Goal: Task Accomplishment & Management: Complete application form

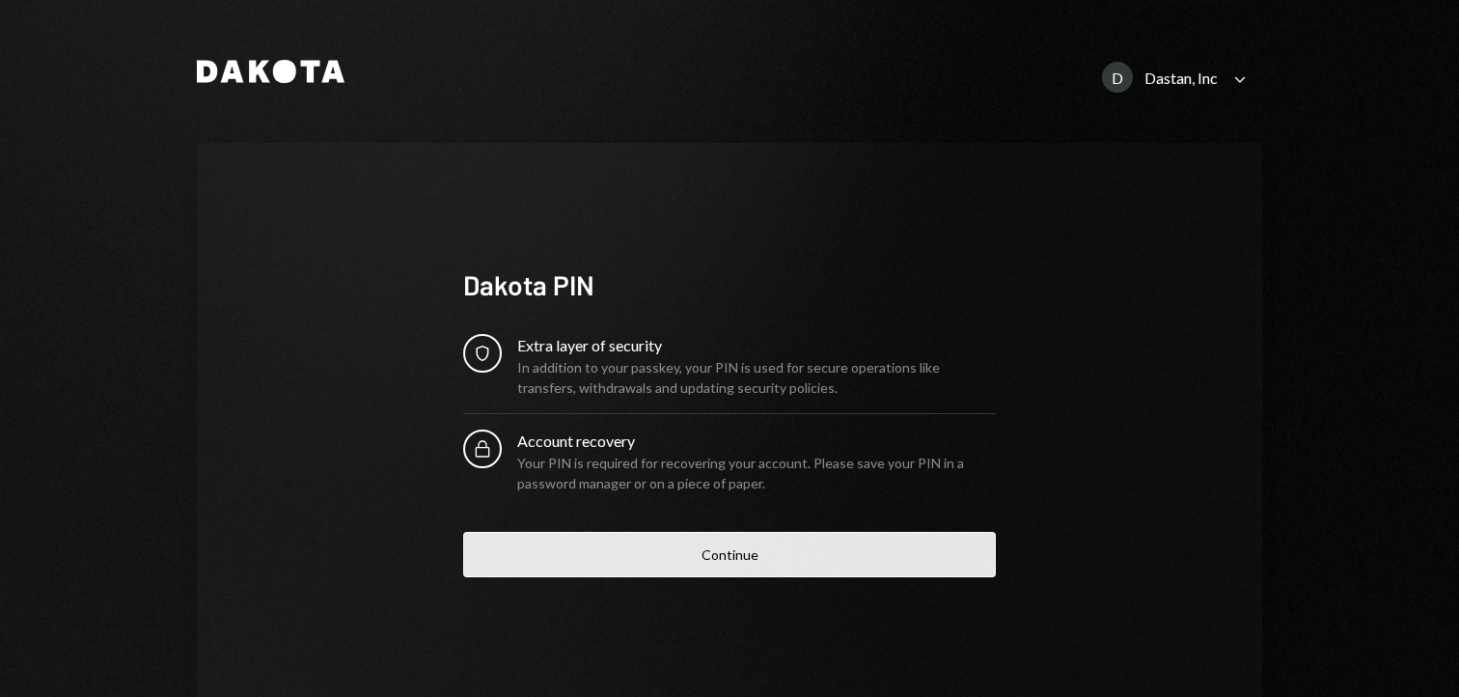
click at [564, 554] on button "Continue" at bounding box center [729, 554] width 533 height 45
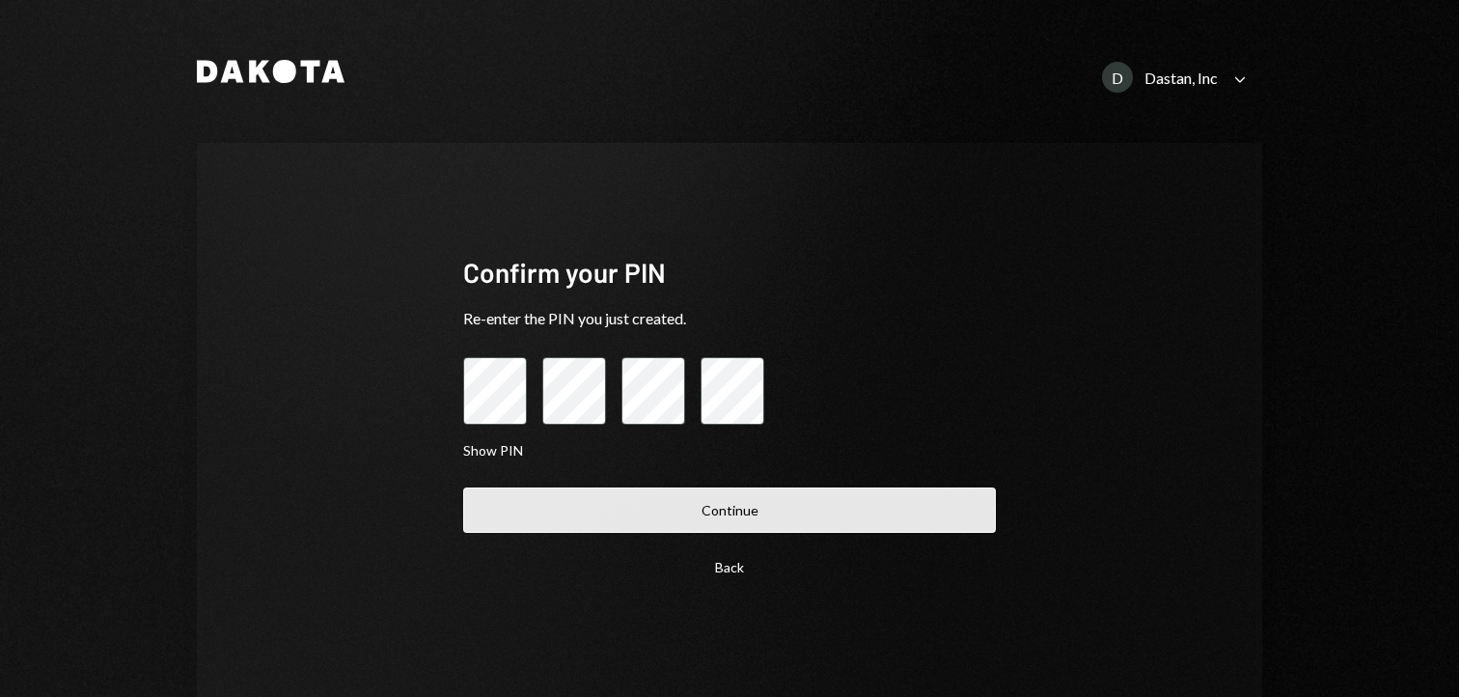
click at [567, 522] on button "Continue" at bounding box center [729, 509] width 533 height 45
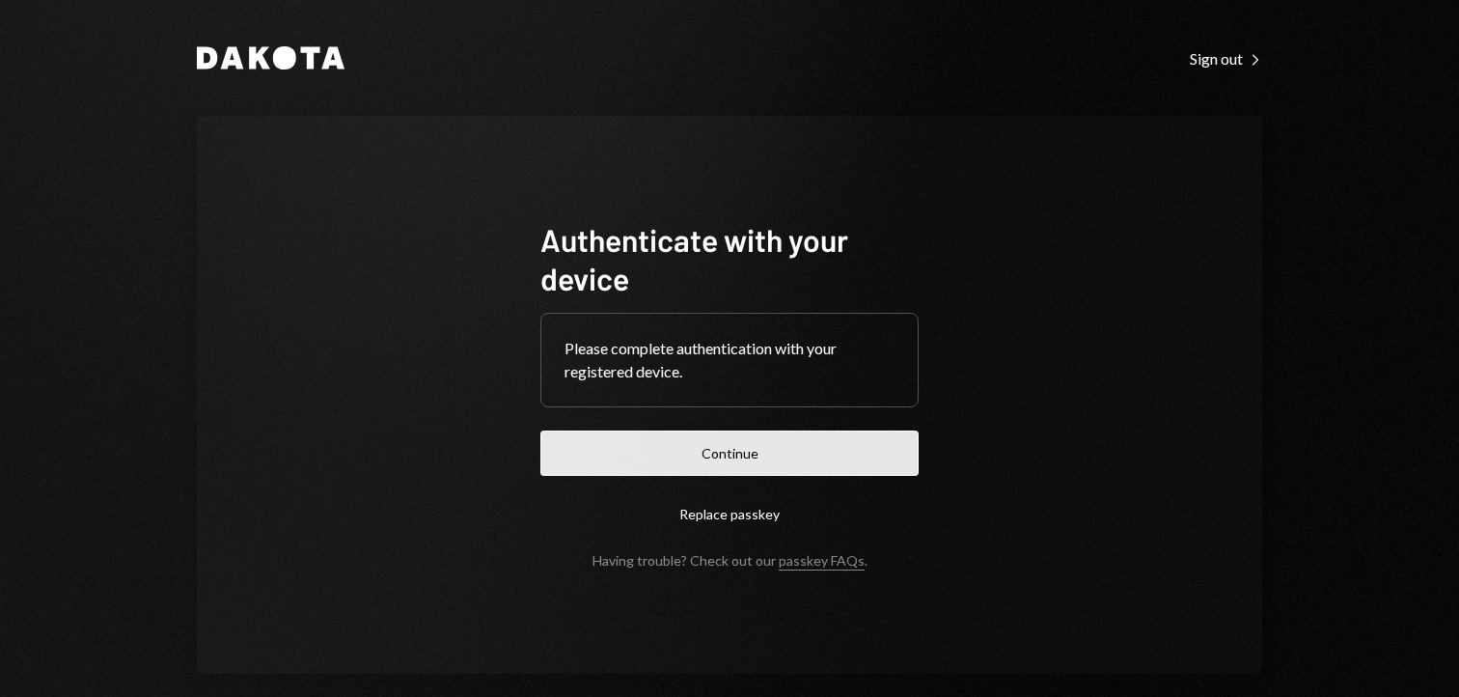
click at [613, 457] on button "Continue" at bounding box center [729, 452] width 378 height 45
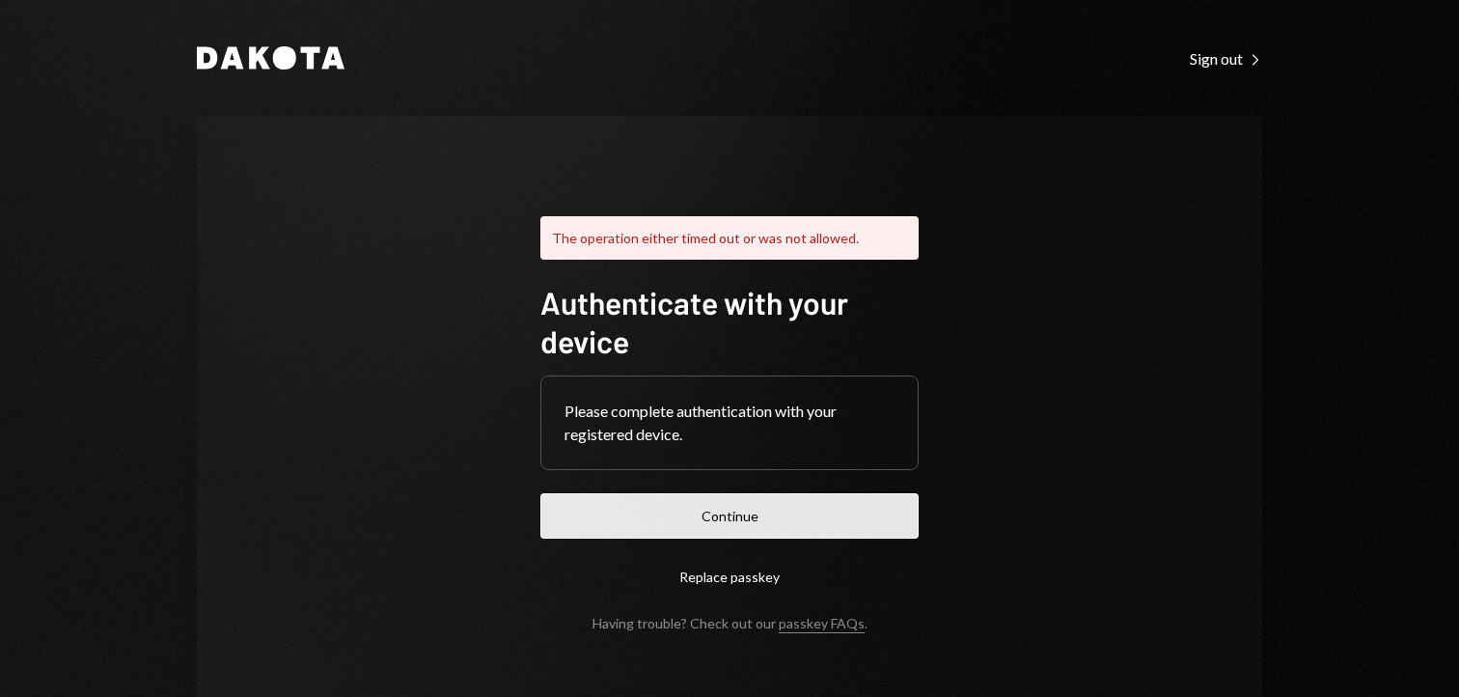
click at [692, 514] on button "Continue" at bounding box center [729, 515] width 378 height 45
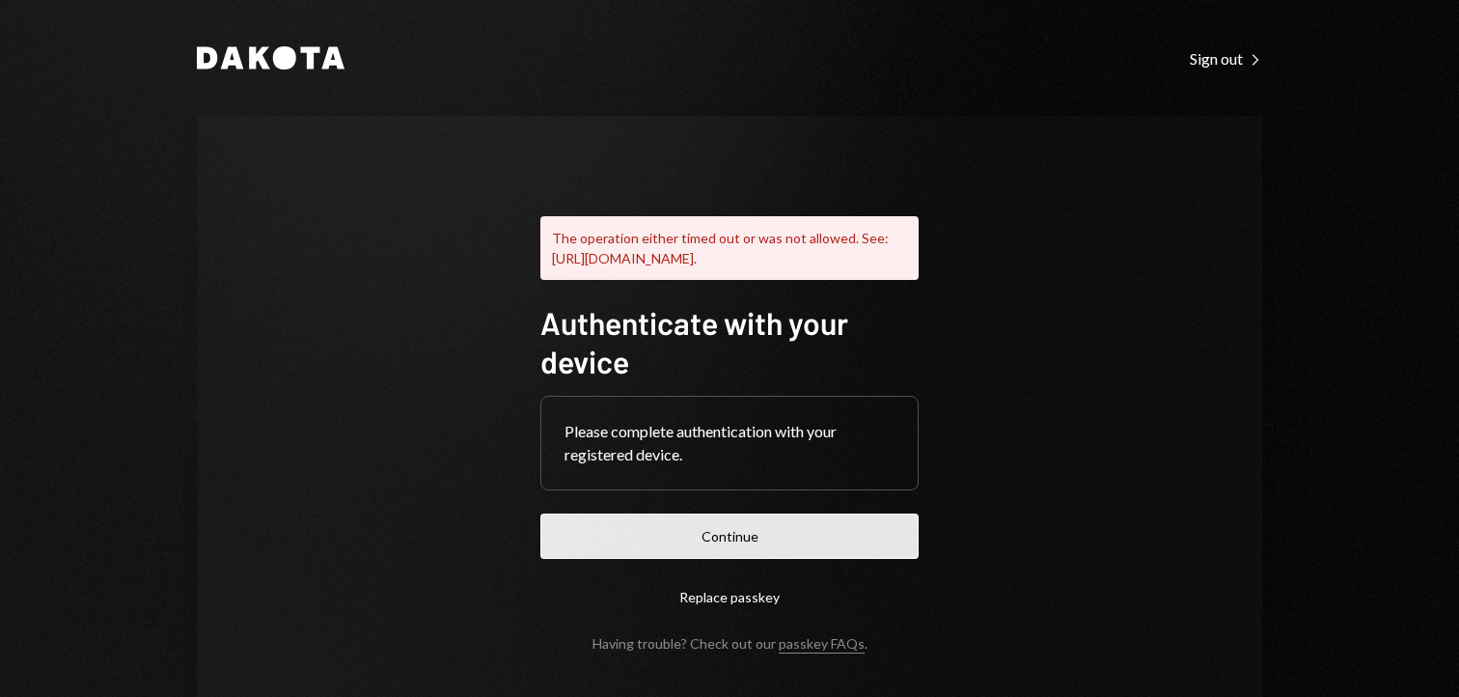
click at [669, 559] on button "Continue" at bounding box center [729, 535] width 378 height 45
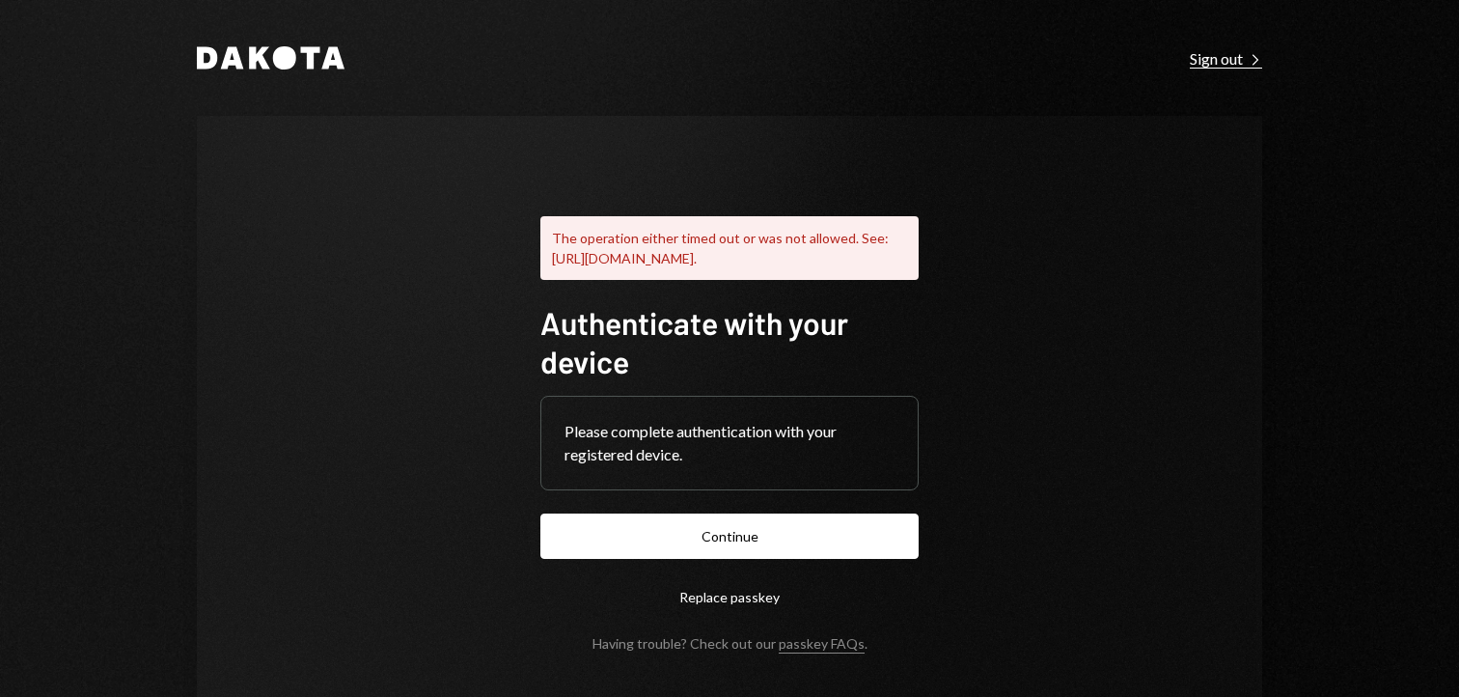
click at [1224, 57] on div "Sign out Right Caret" at bounding box center [1226, 58] width 72 height 19
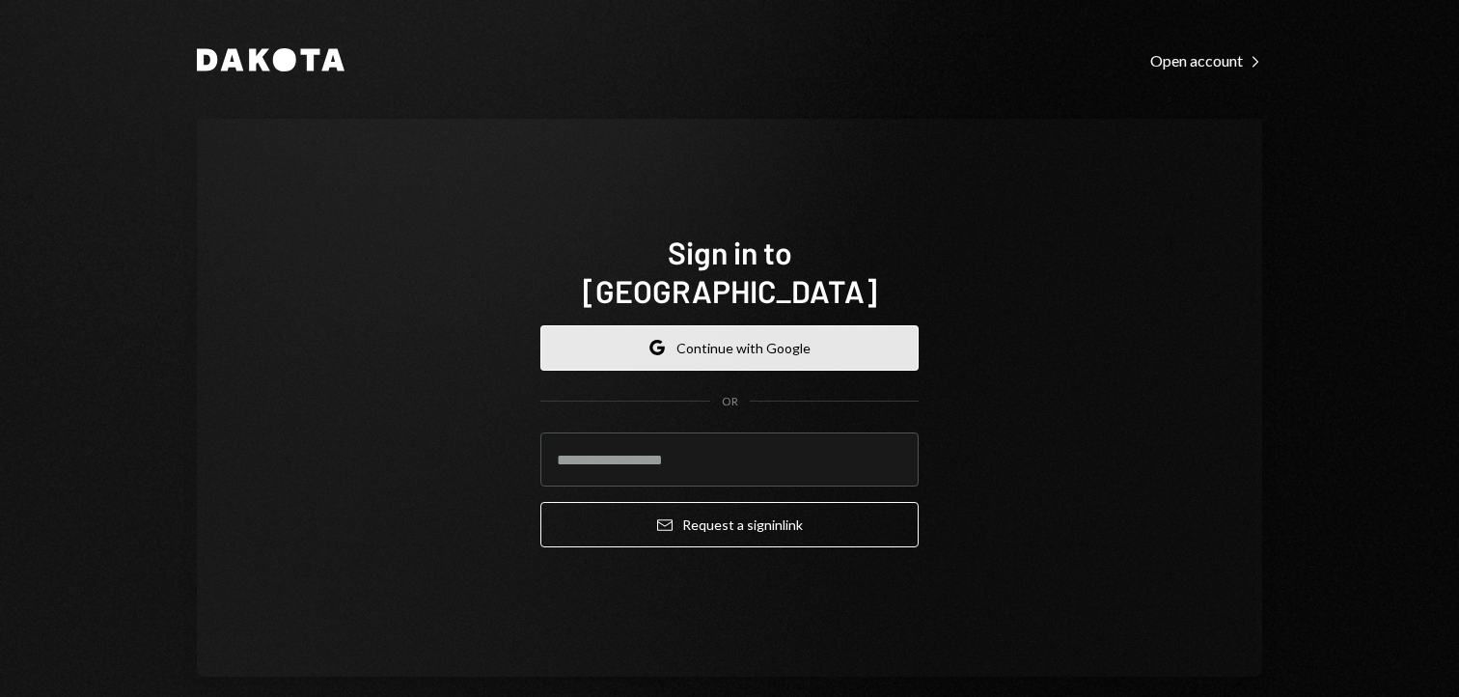
click at [703, 332] on button "Google Continue with Google" at bounding box center [729, 347] width 378 height 45
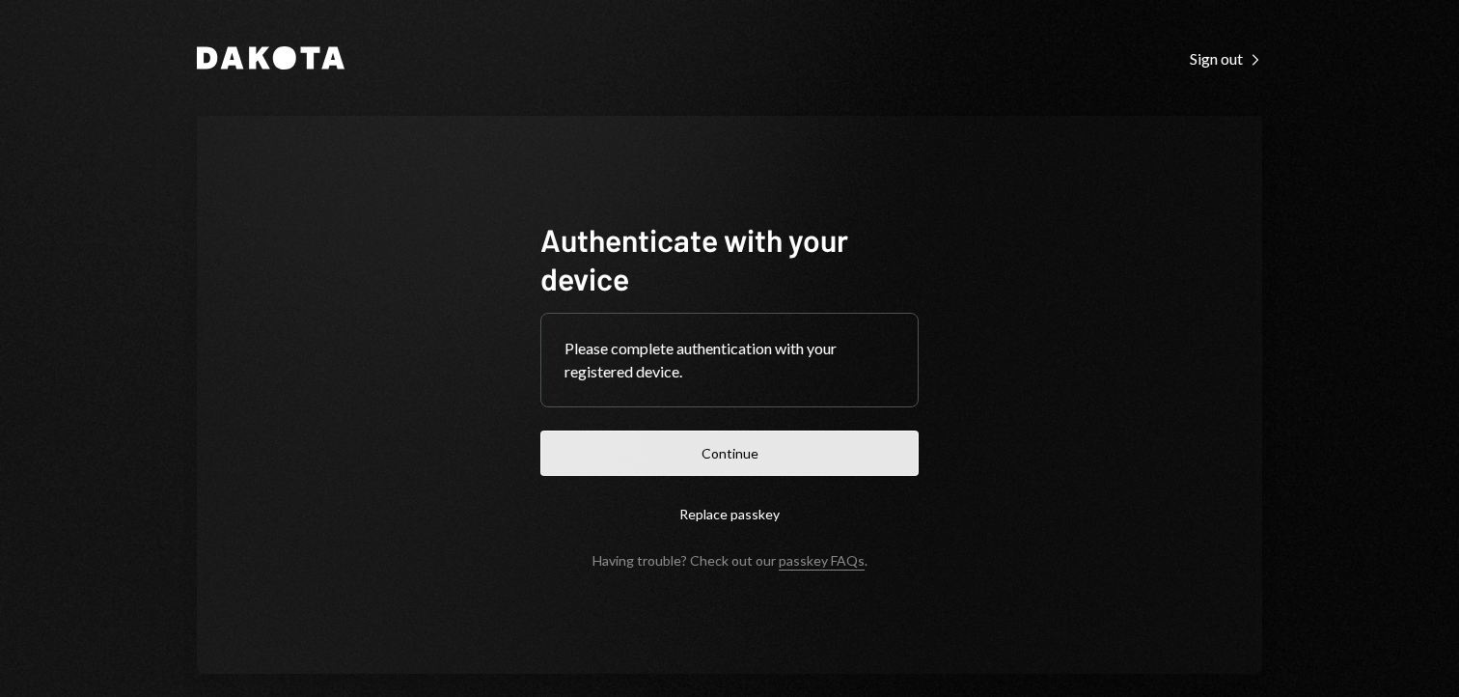
click at [790, 459] on button "Continue" at bounding box center [729, 452] width 378 height 45
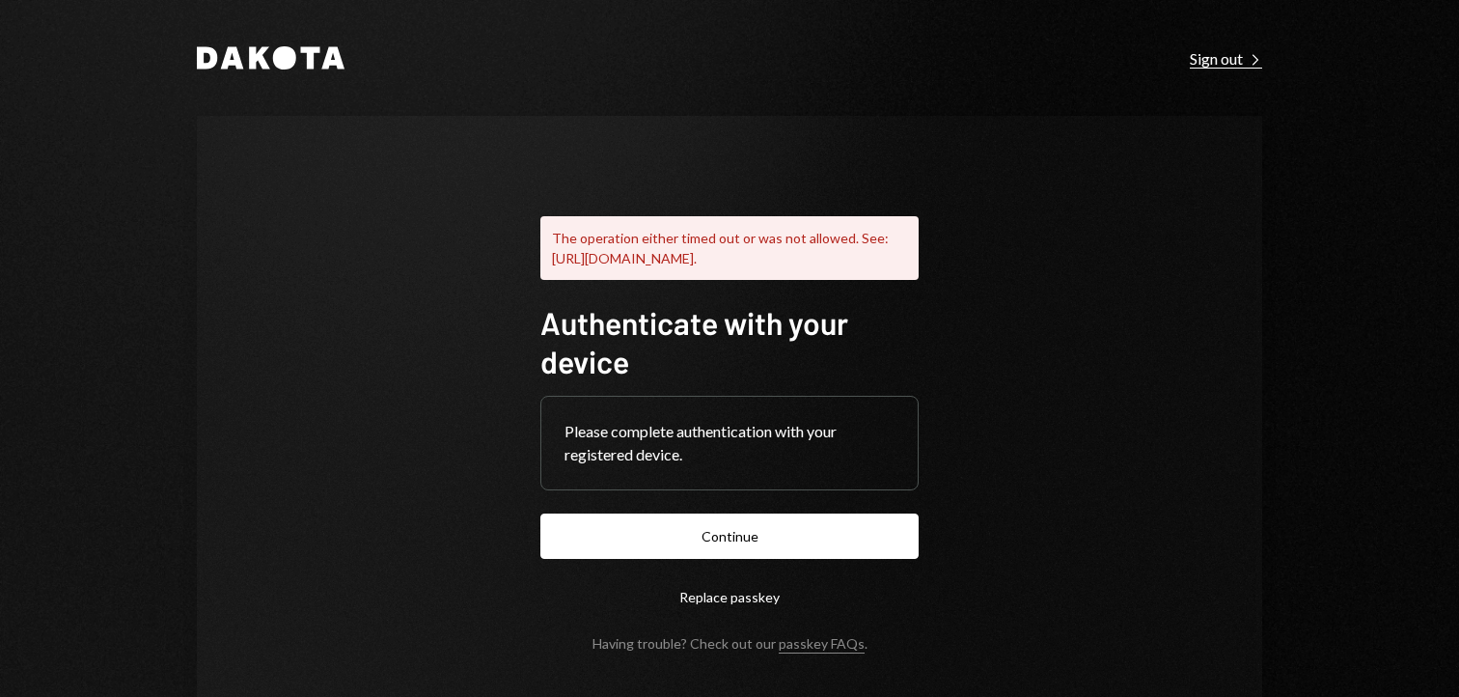
click at [1219, 66] on div "Sign out Right Caret" at bounding box center [1226, 58] width 72 height 19
